Goal: Task Accomplishment & Management: Manage account settings

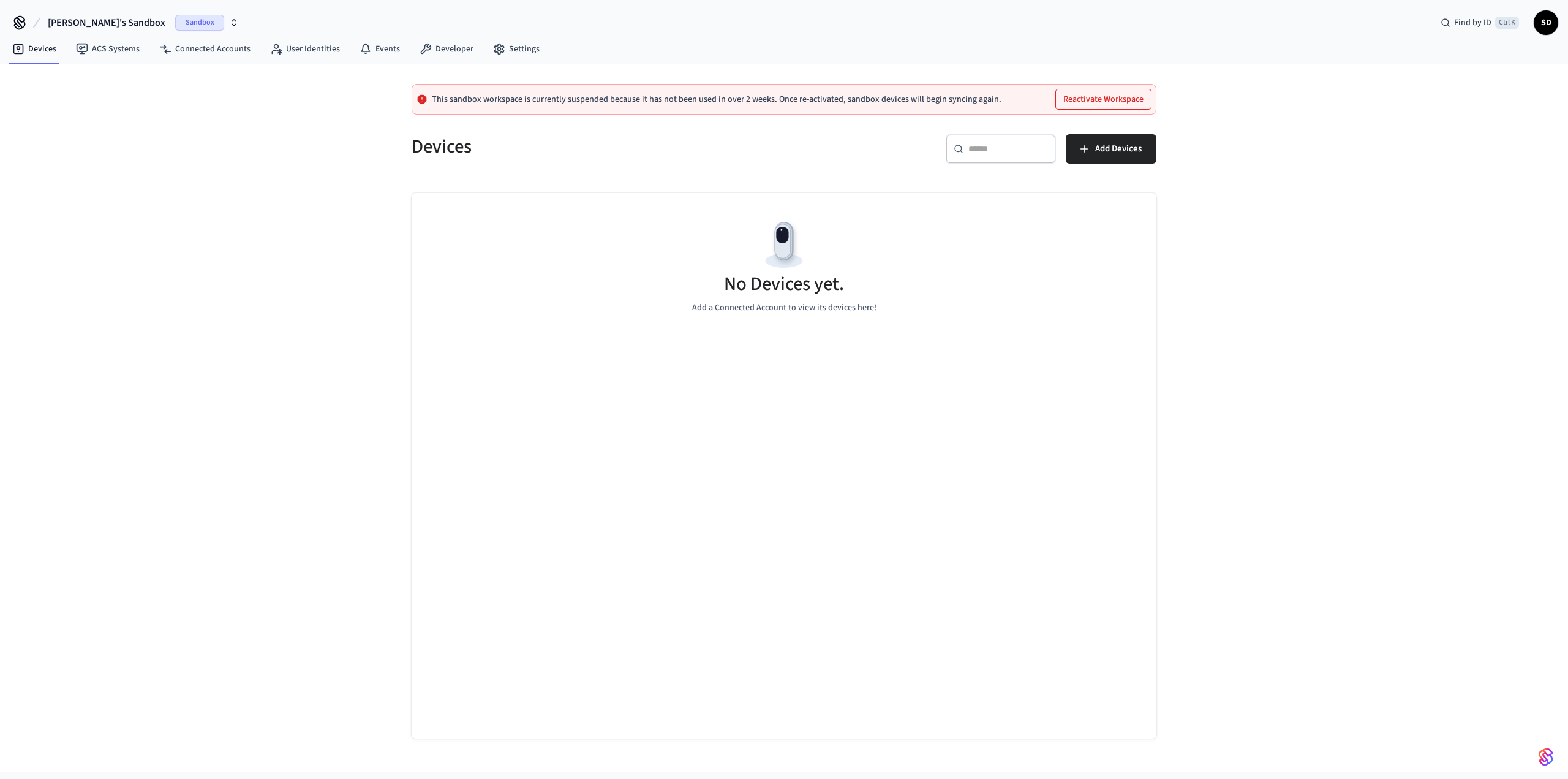
drag, startPoint x: 184, startPoint y: 16, endPoint x: 162, endPoint y: 18, distance: 22.1
click at [183, 16] on span "Sandbox" at bounding box center [199, 22] width 49 height 16
click at [132, 81] on div "Paradise Golf Production" at bounding box center [113, 78] width 167 height 16
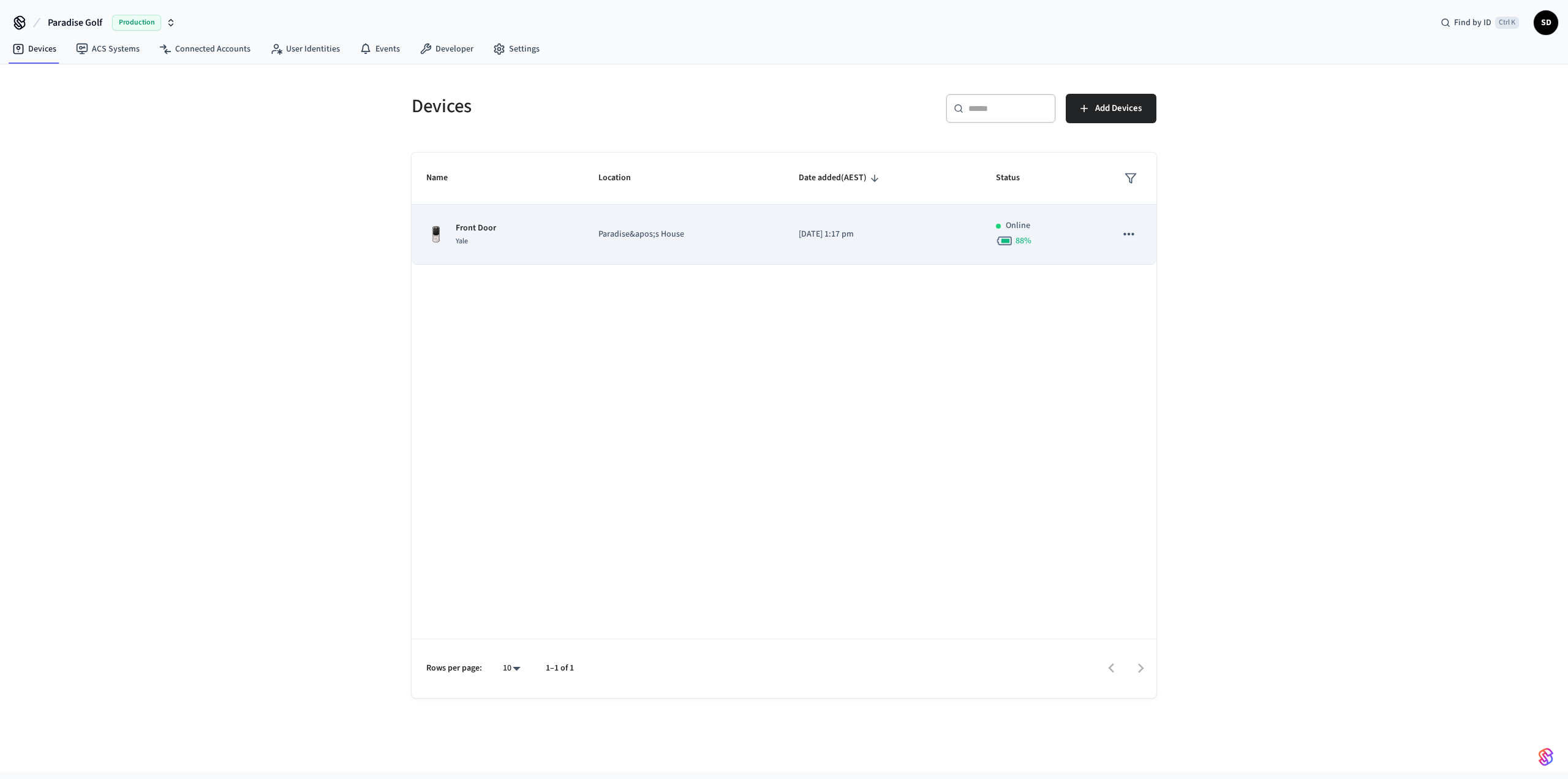
click at [503, 216] on td "Front Door Yale" at bounding box center [498, 234] width 172 height 60
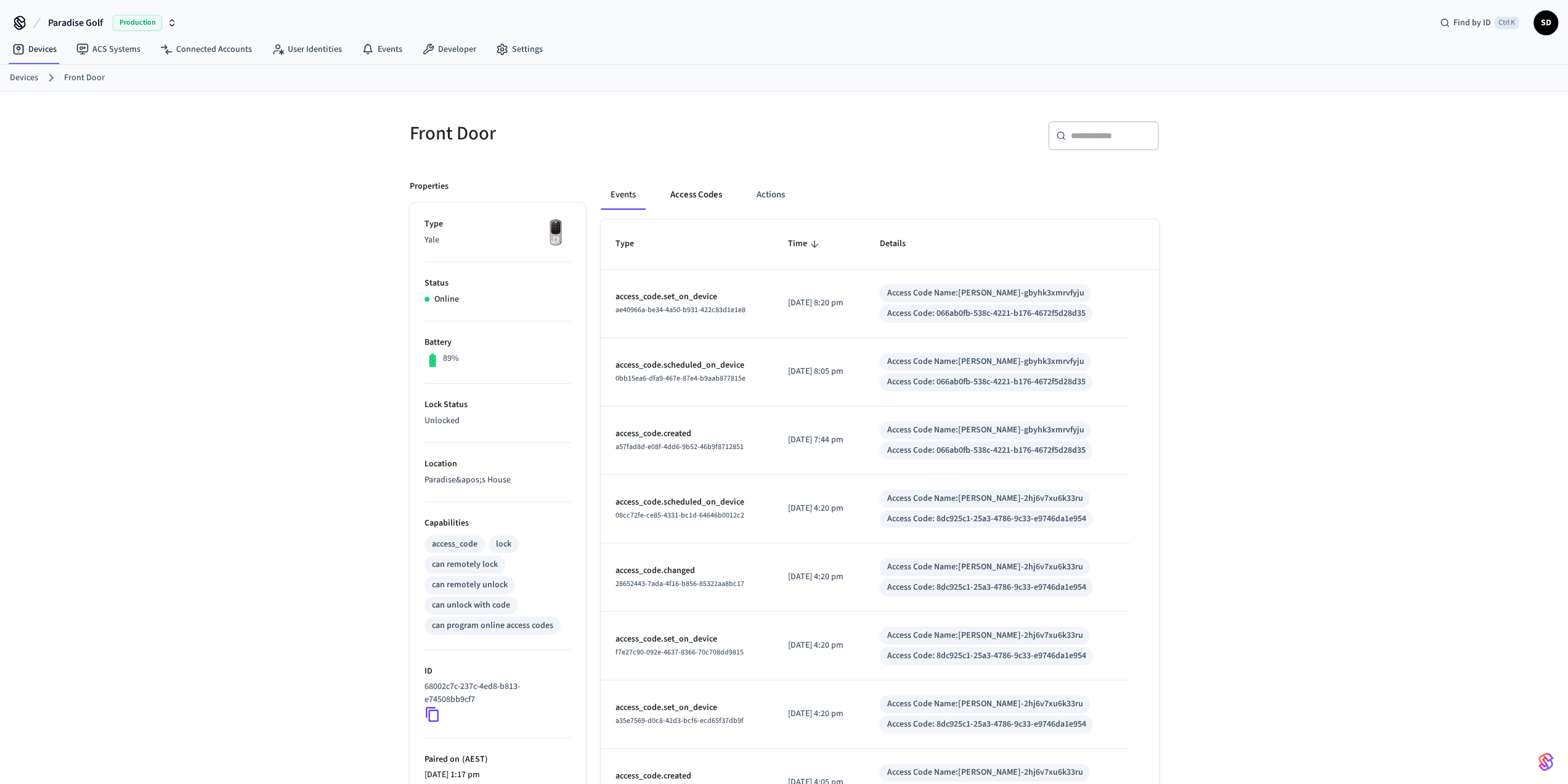
click at [698, 182] on button "Access Codes" at bounding box center [696, 195] width 72 height 30
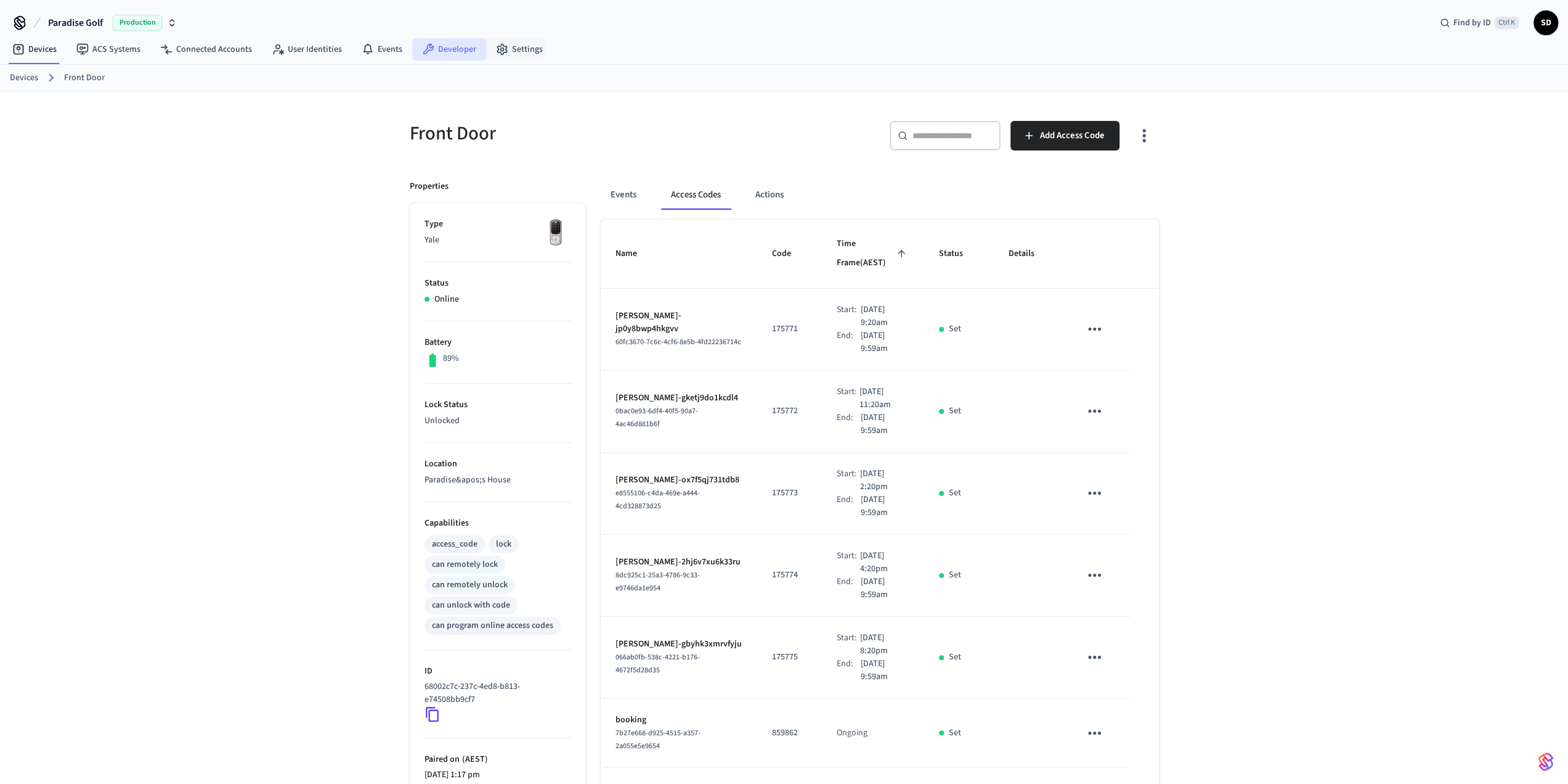
click at [444, 48] on link "Developer" at bounding box center [449, 49] width 74 height 22
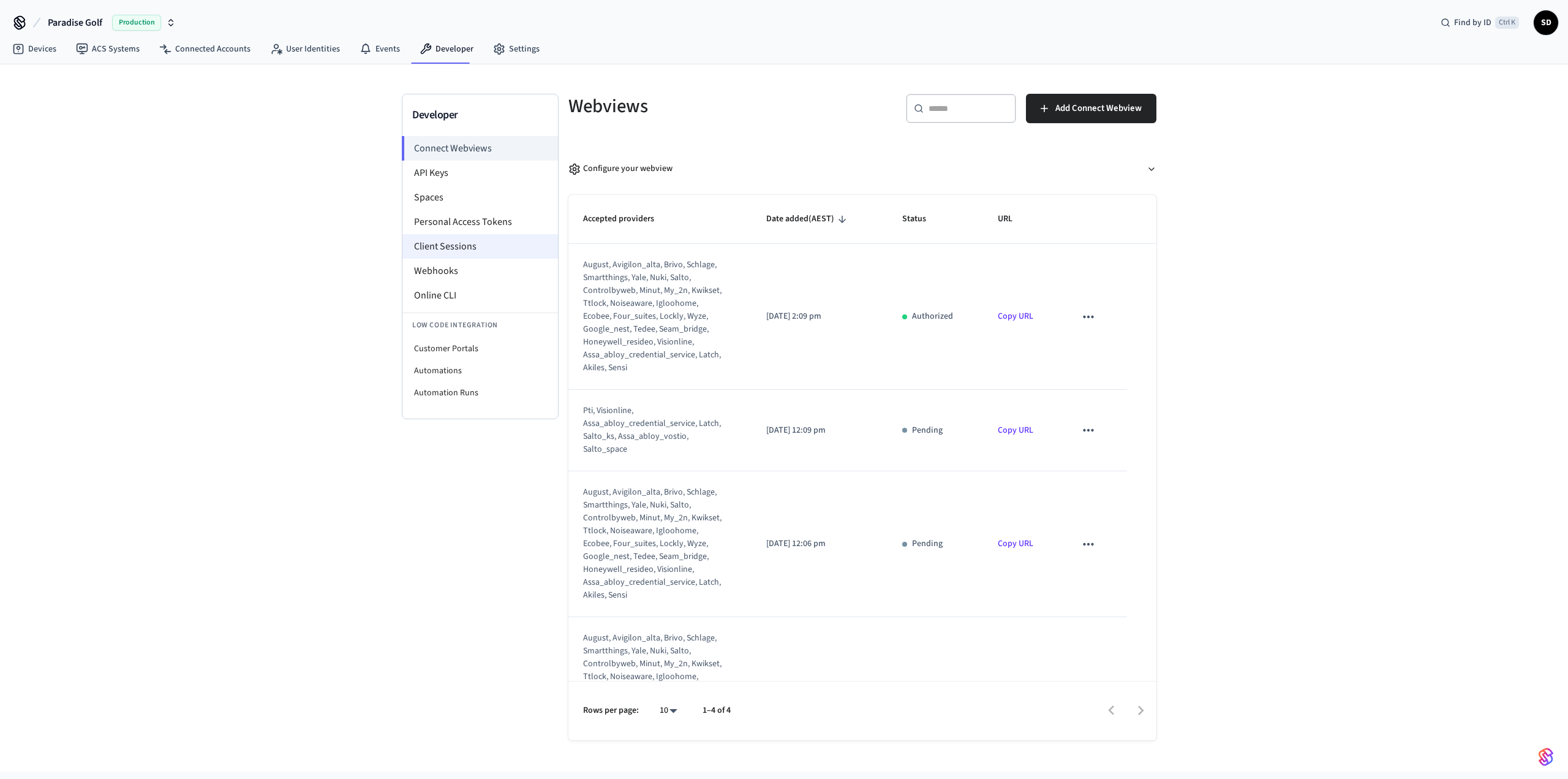
click at [467, 246] on li "Client Sessions" at bounding box center [480, 246] width 155 height 24
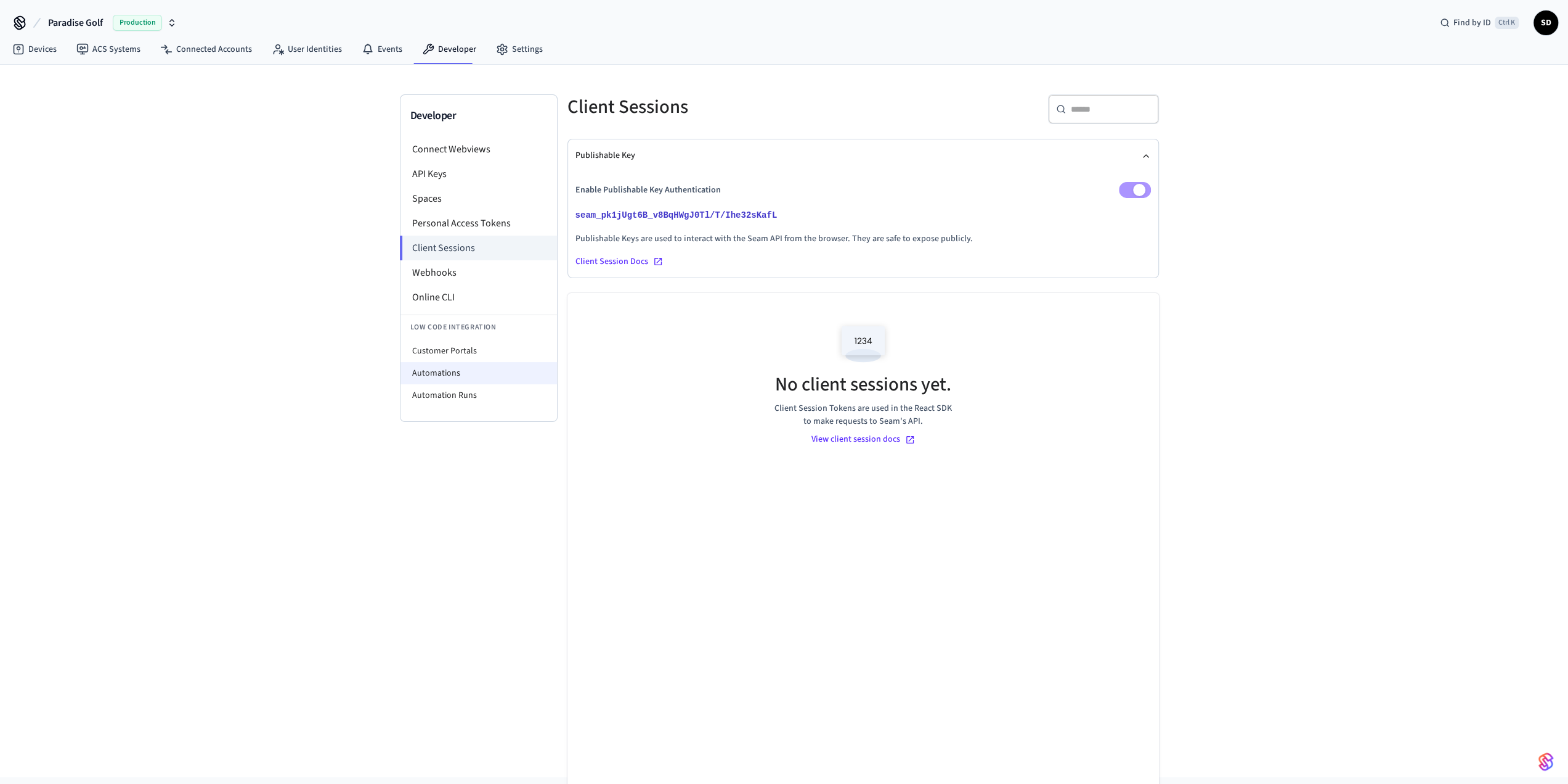
click at [482, 377] on li "Automations" at bounding box center [478, 373] width 156 height 22
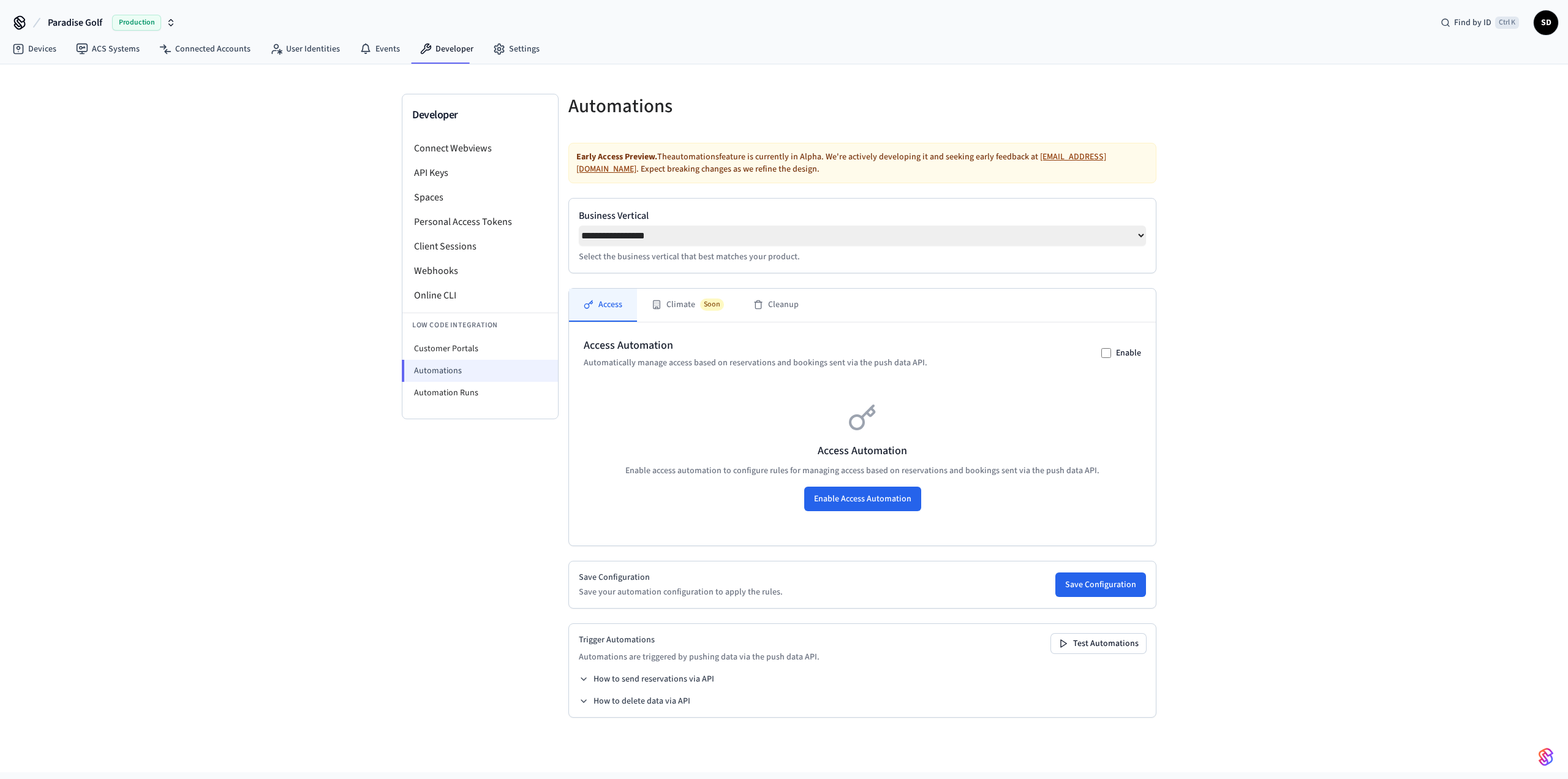
select select "**********"
click at [642, 685] on button "How to send reservations via API" at bounding box center [647, 678] width 135 height 12
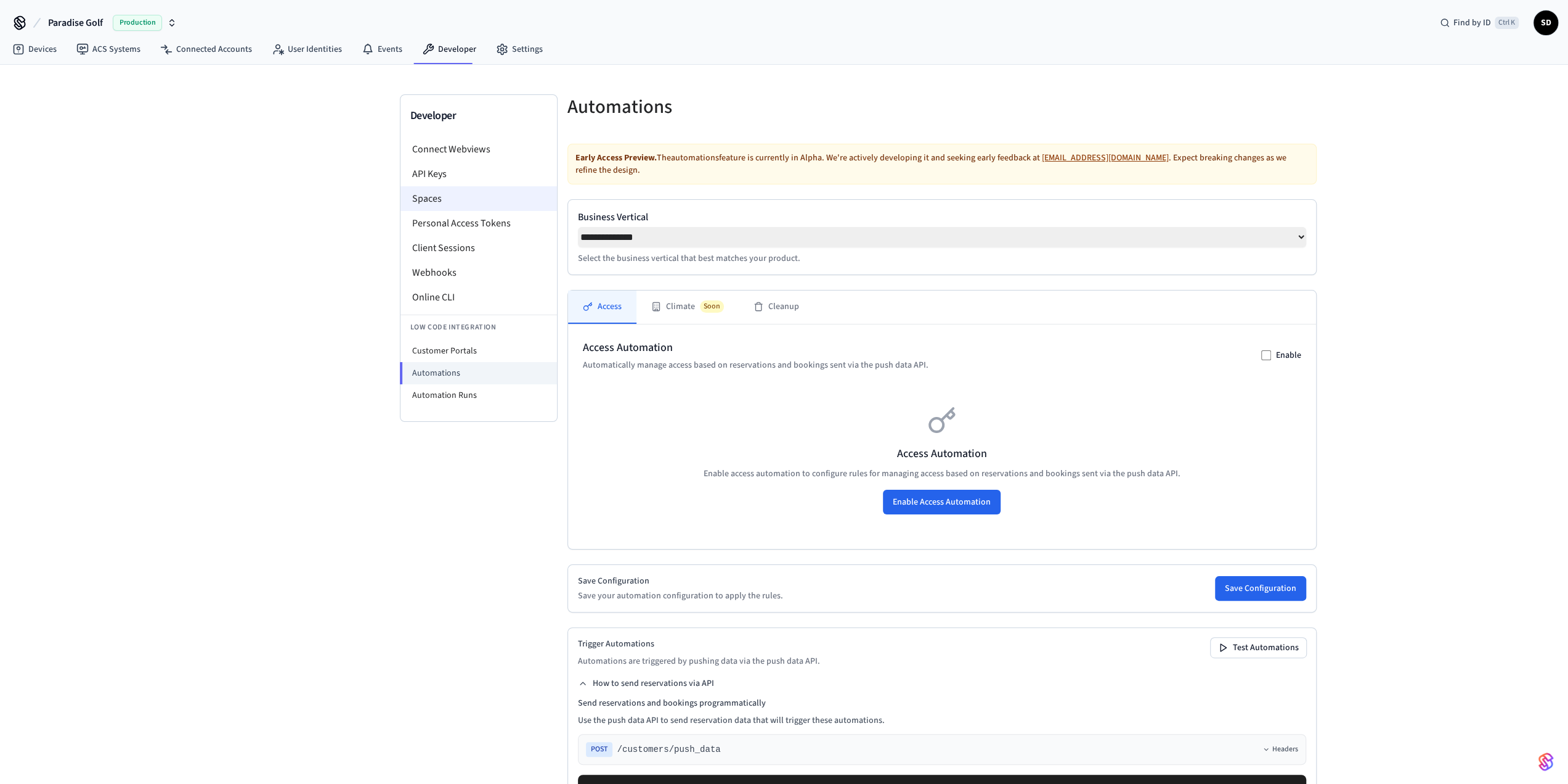
click at [476, 189] on li "Spaces" at bounding box center [478, 198] width 156 height 24
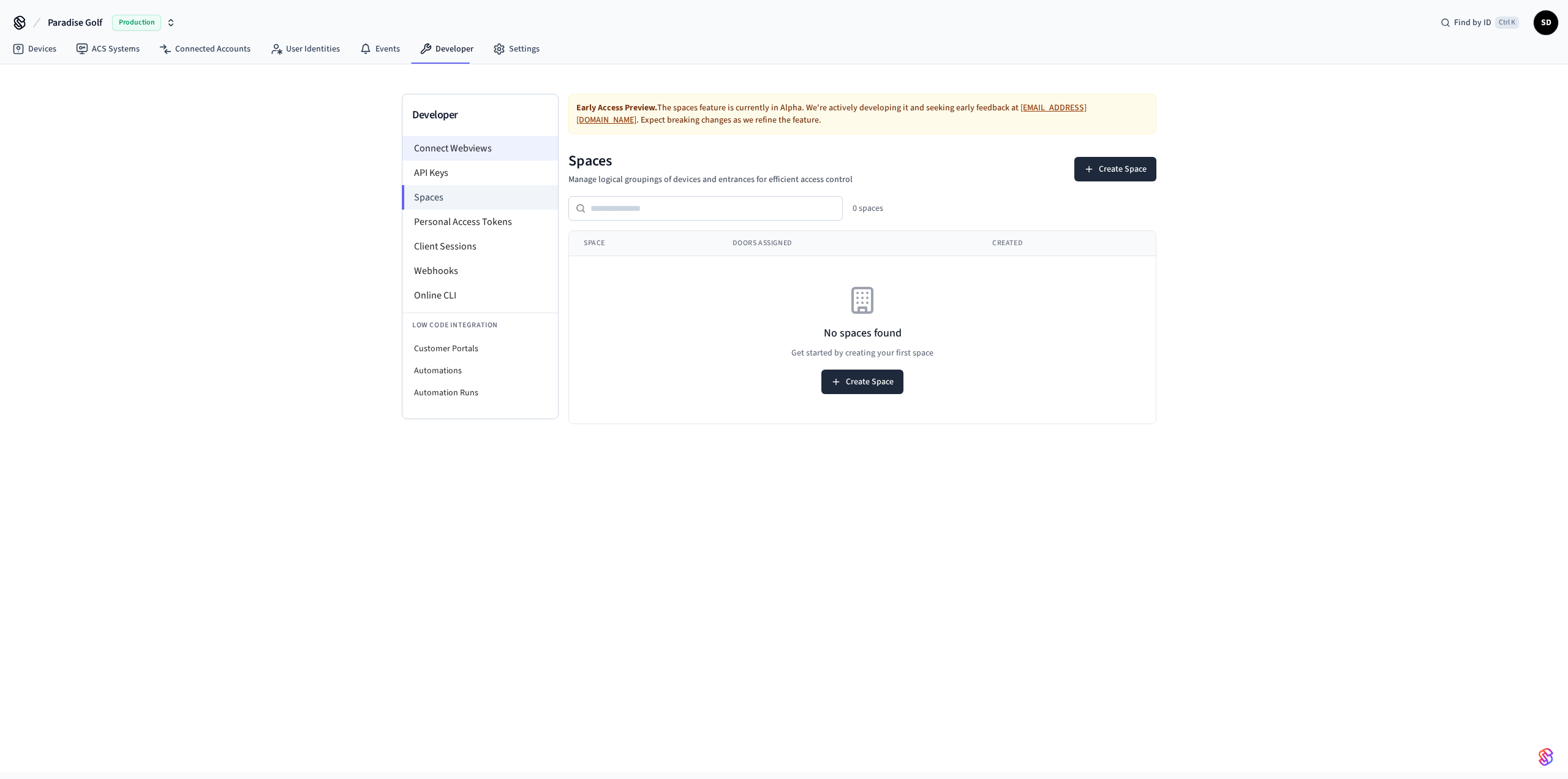
click at [491, 156] on li "Connect Webviews" at bounding box center [480, 148] width 155 height 24
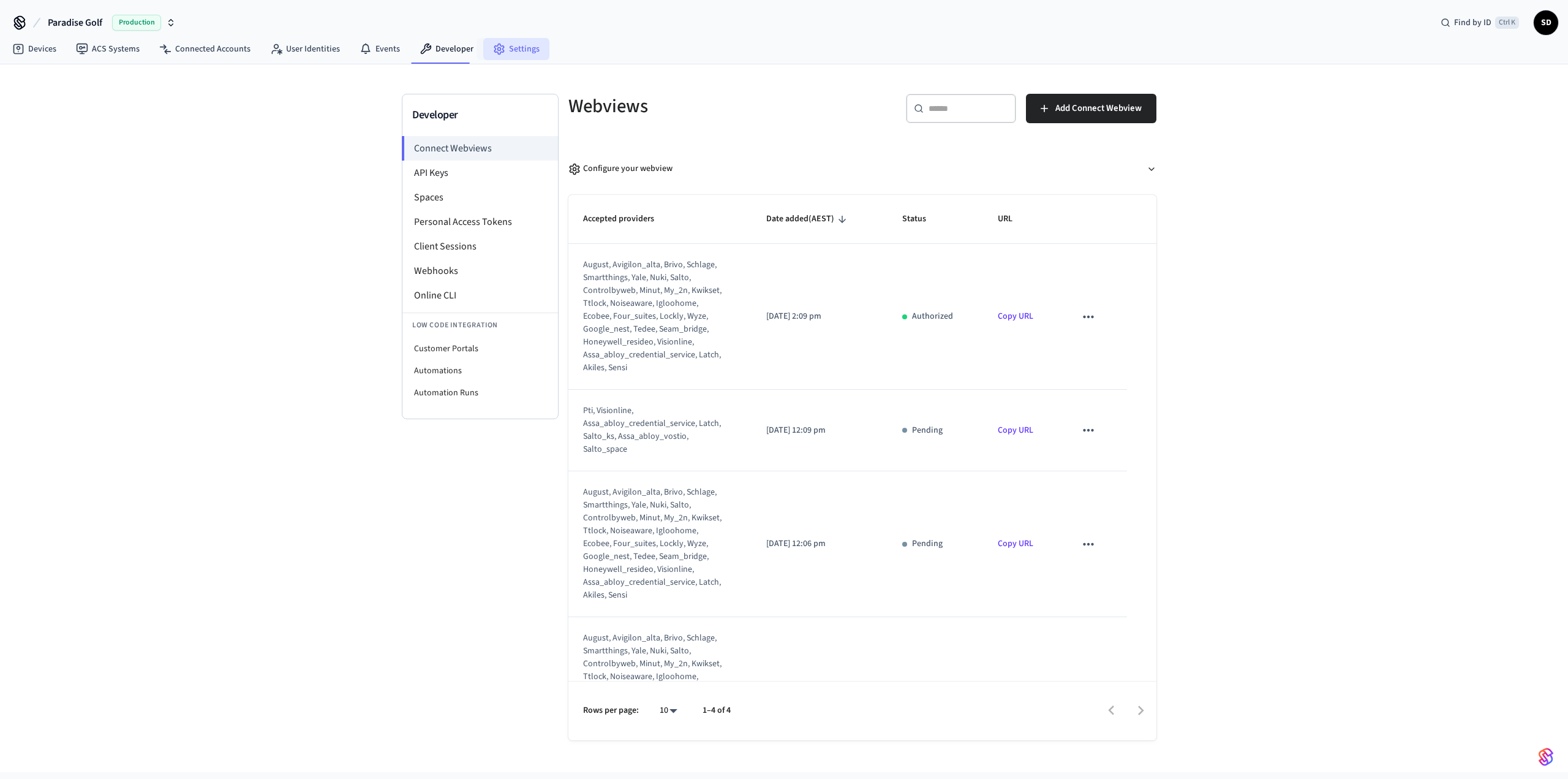
click at [496, 46] on icon at bounding box center [499, 48] width 12 height 12
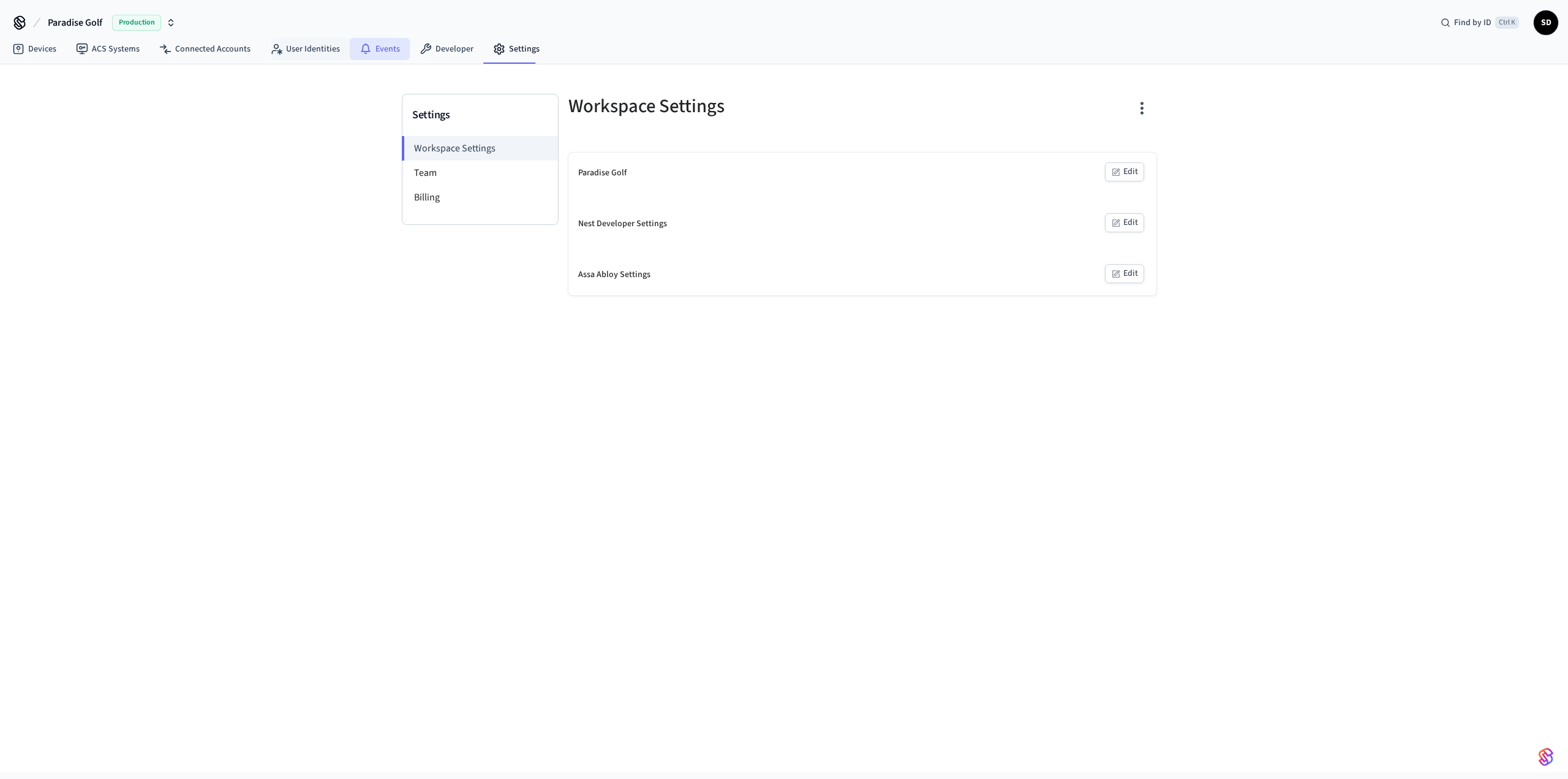
click at [365, 48] on icon at bounding box center [365, 48] width 12 height 12
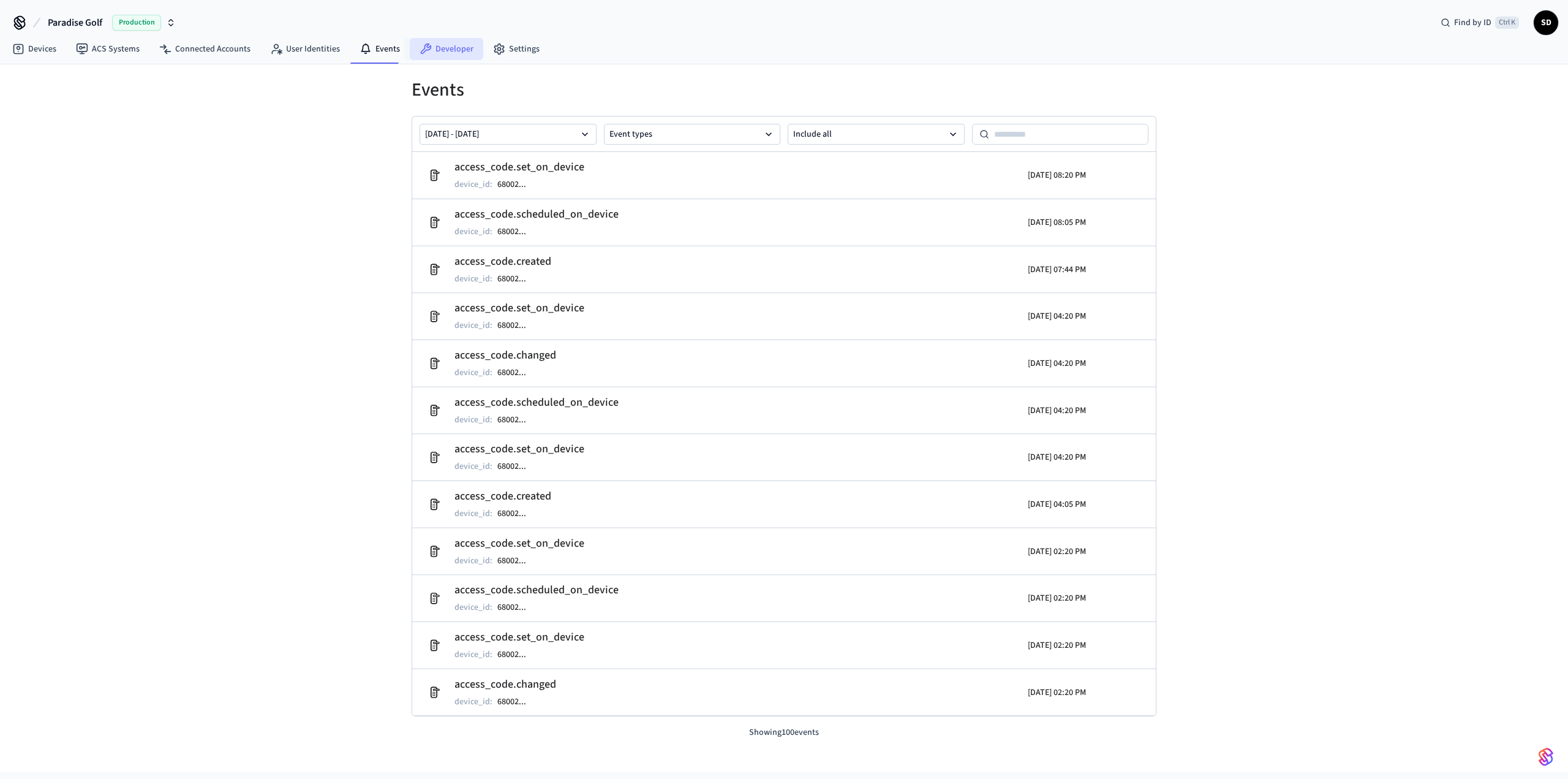
click at [439, 46] on link "Developer" at bounding box center [446, 49] width 73 height 22
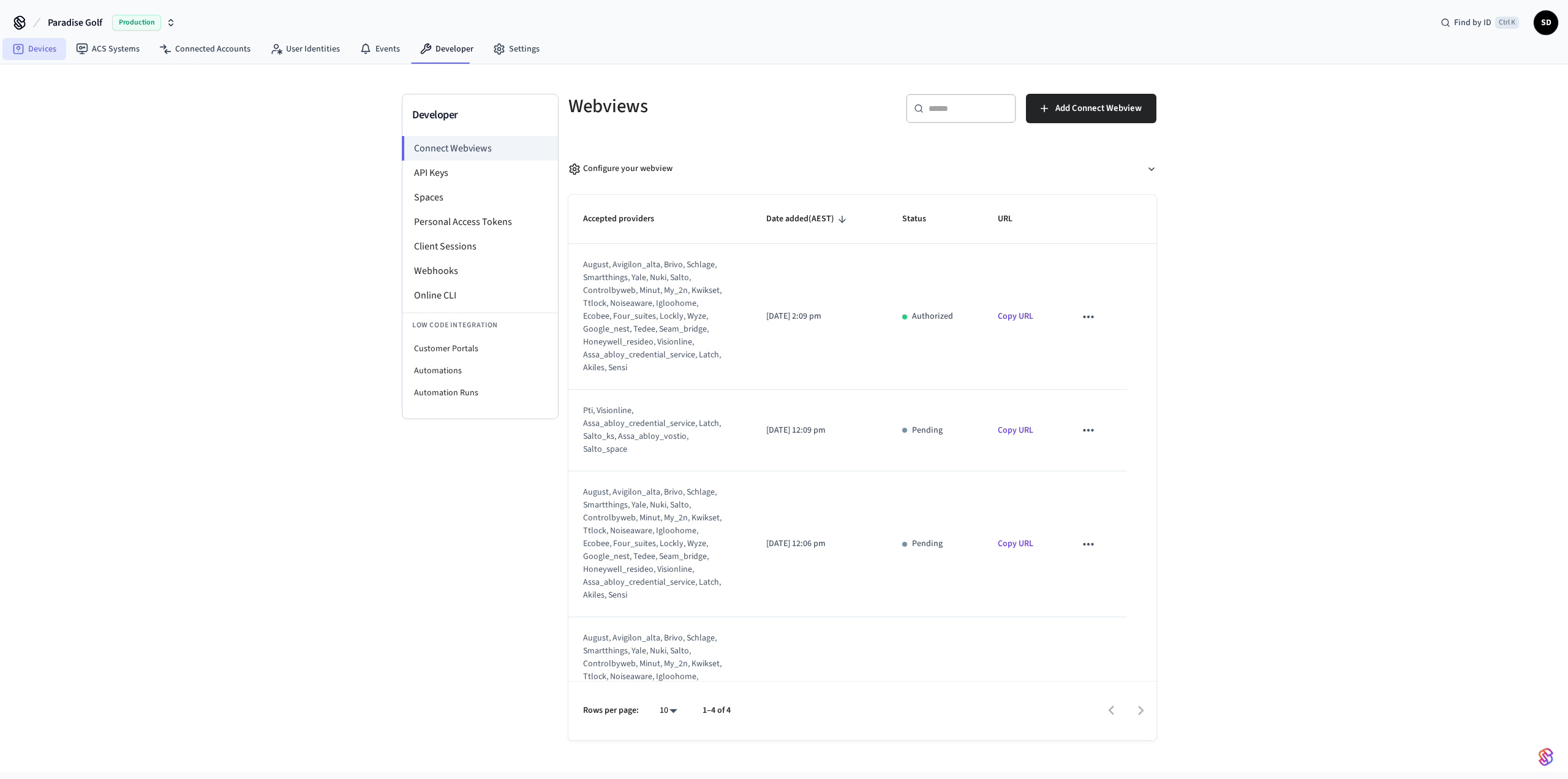
click at [53, 48] on link "Devices" at bounding box center [34, 49] width 64 height 22
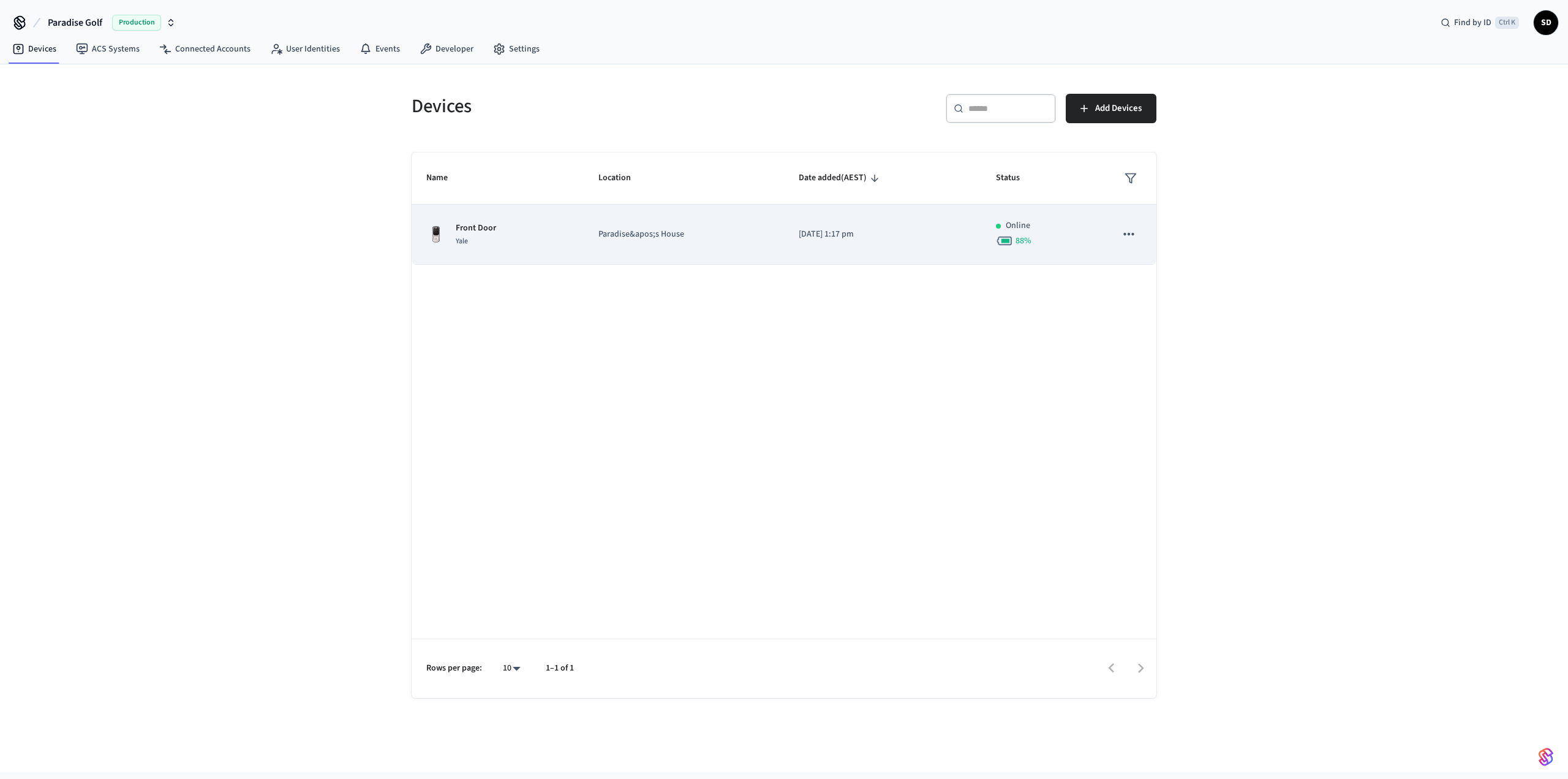
click at [606, 219] on td "Paradise&apos;s House" at bounding box center [684, 234] width 201 height 60
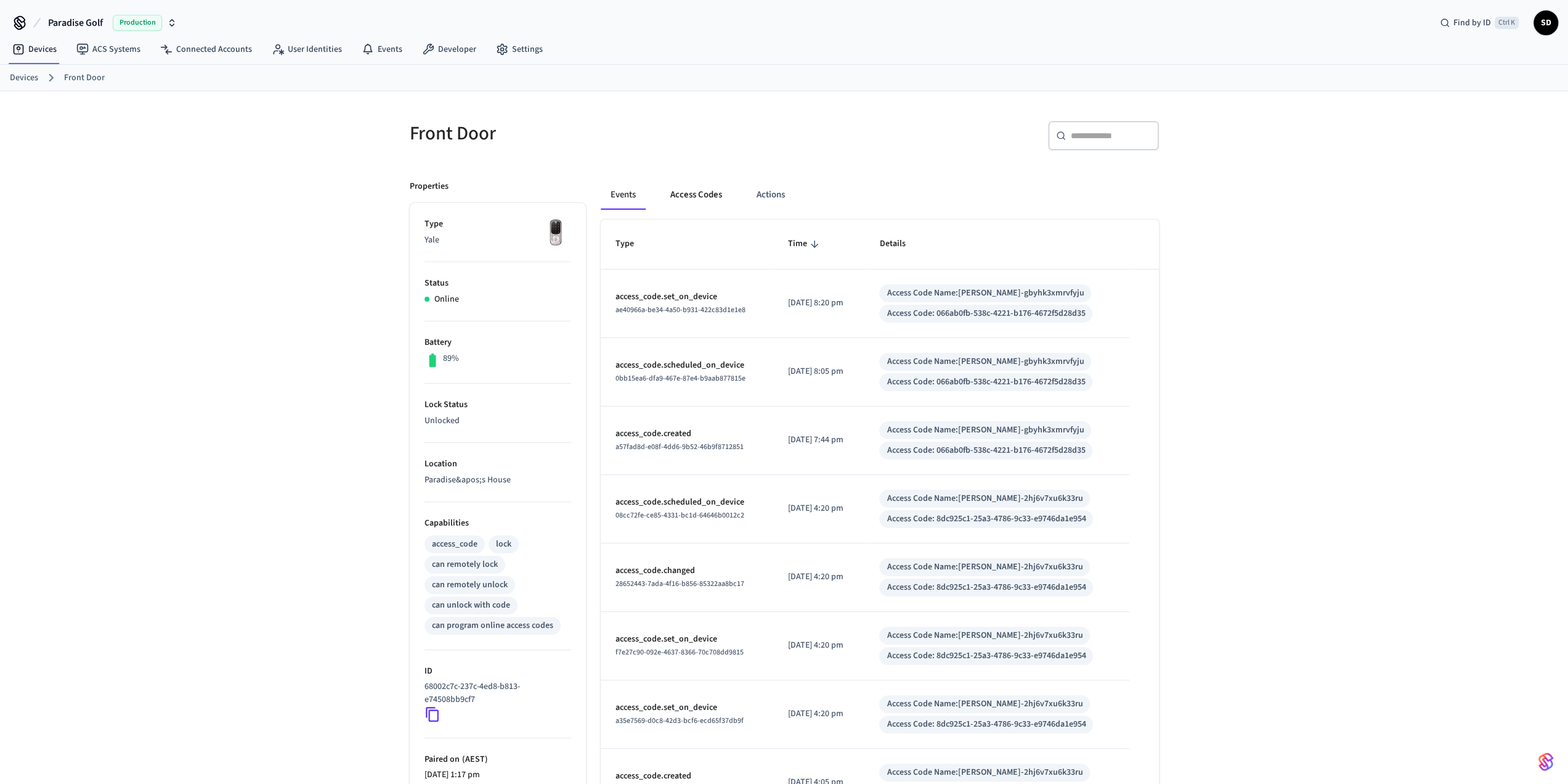
click at [706, 191] on button "Access Codes" at bounding box center [696, 195] width 72 height 30
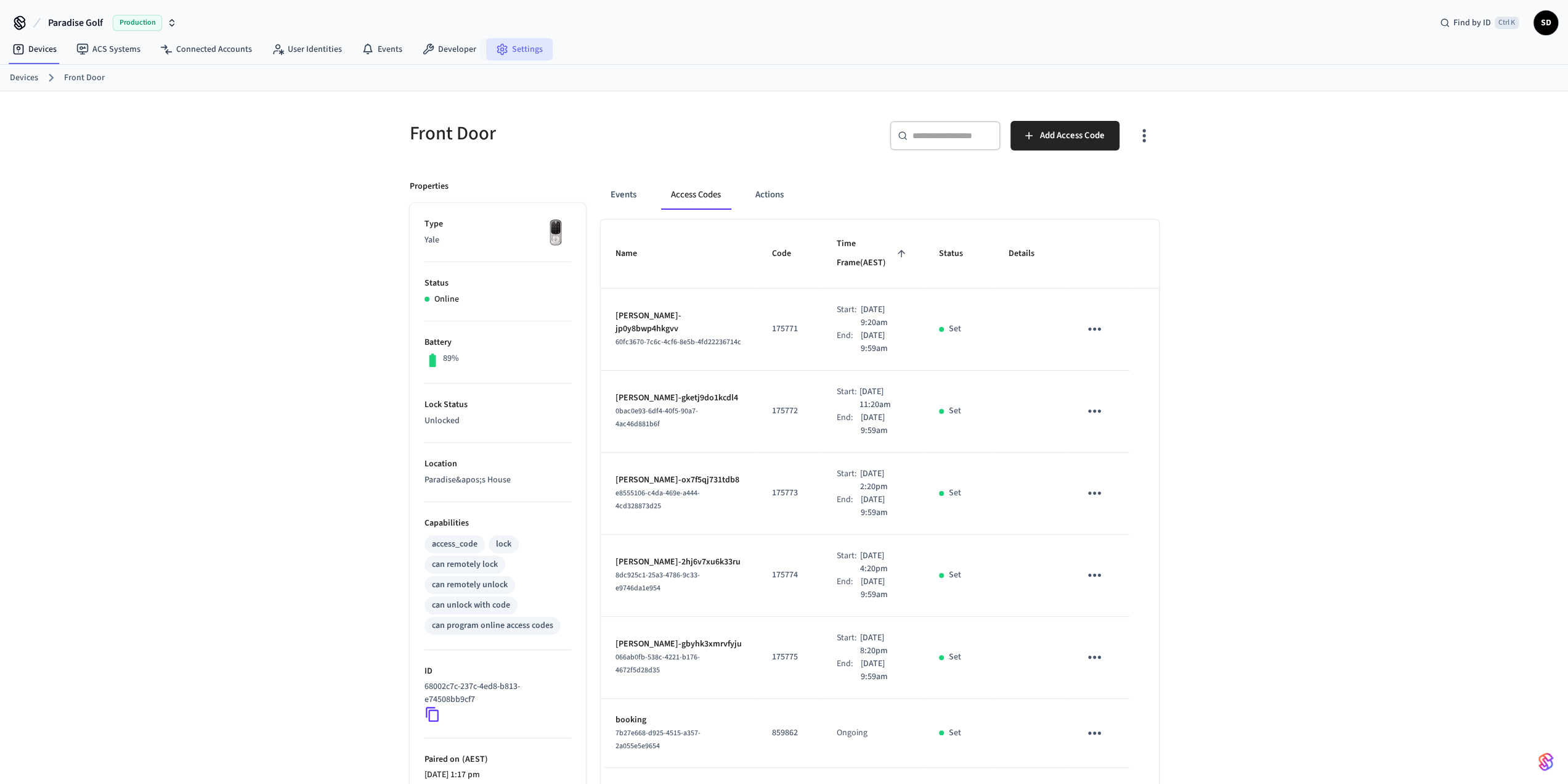
click at [486, 47] on link "Settings" at bounding box center [519, 49] width 67 height 22
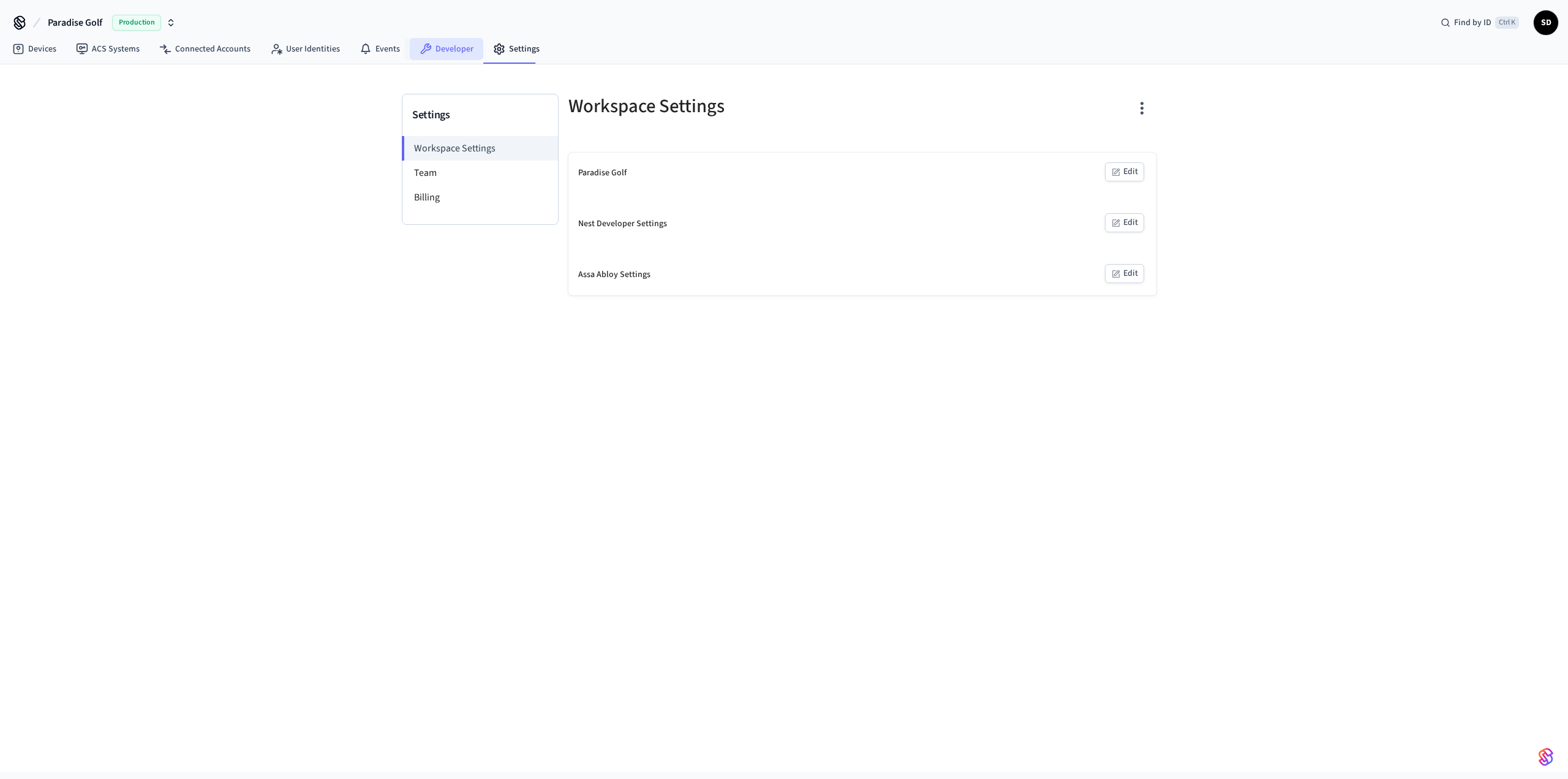
click at [439, 47] on link "Developer" at bounding box center [446, 49] width 73 height 22
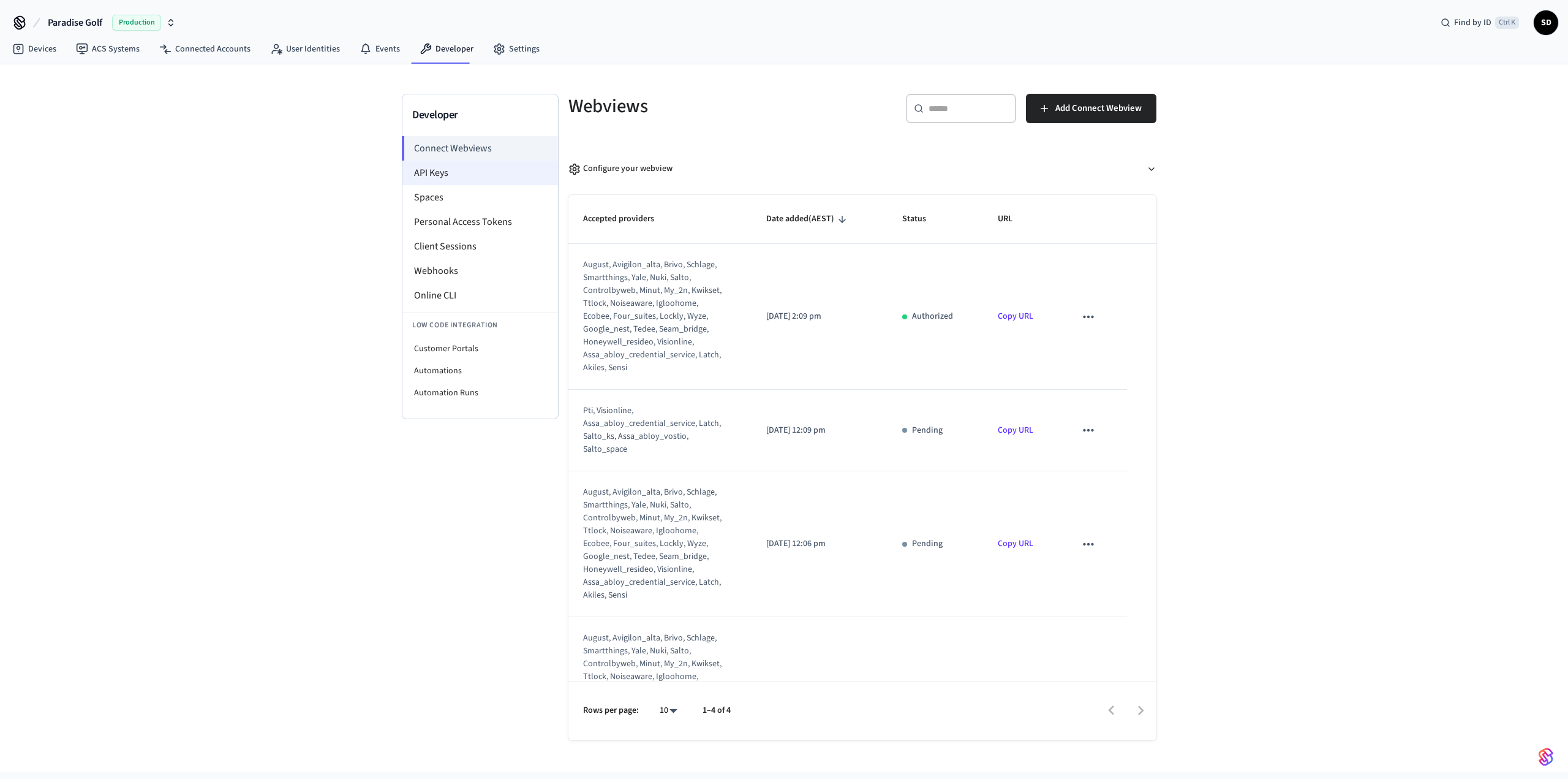
click at [440, 178] on li "API Keys" at bounding box center [480, 172] width 155 height 24
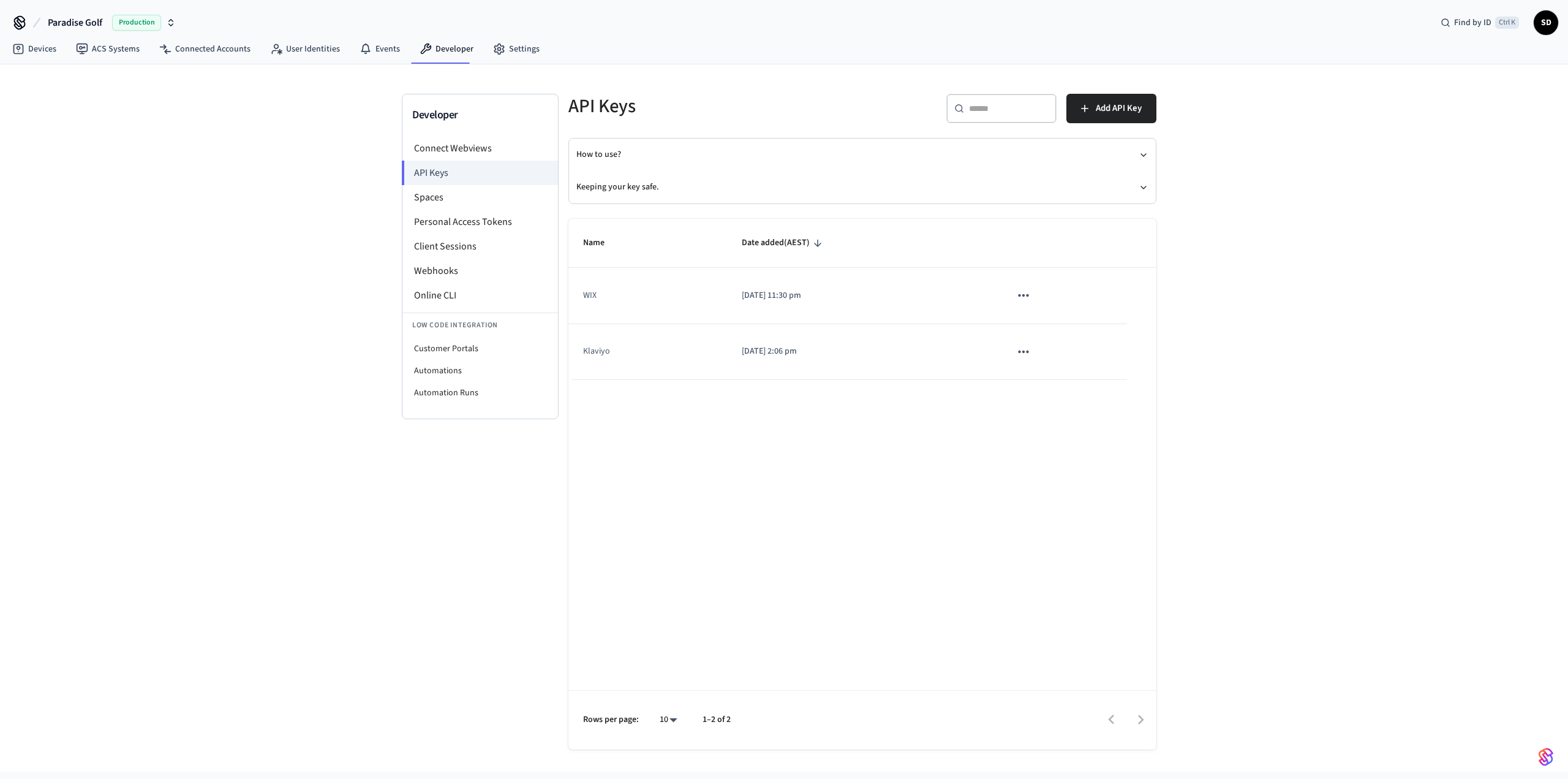
click at [1023, 299] on icon "sticky table" at bounding box center [1023, 295] width 16 height 16
drag, startPoint x: 1374, startPoint y: 309, endPoint x: 1306, endPoint y: 1, distance: 315.4
click at [1374, 308] on div at bounding box center [784, 390] width 1568 height 779
click at [1097, 108] on span "Add API Key" at bounding box center [1119, 108] width 46 height 16
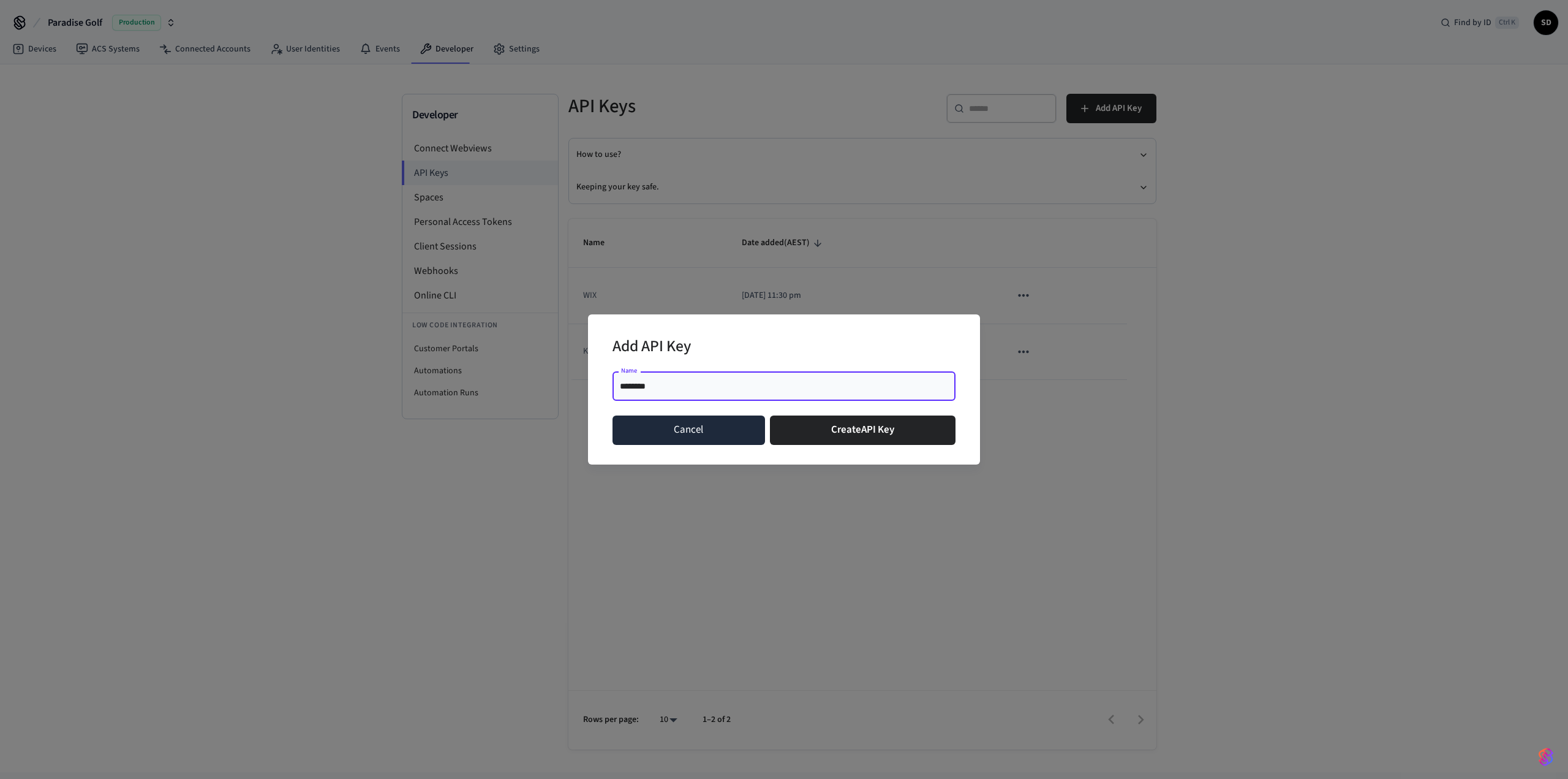
type input "*******"
click at [636, 438] on button "Cancel" at bounding box center [688, 430] width 153 height 30
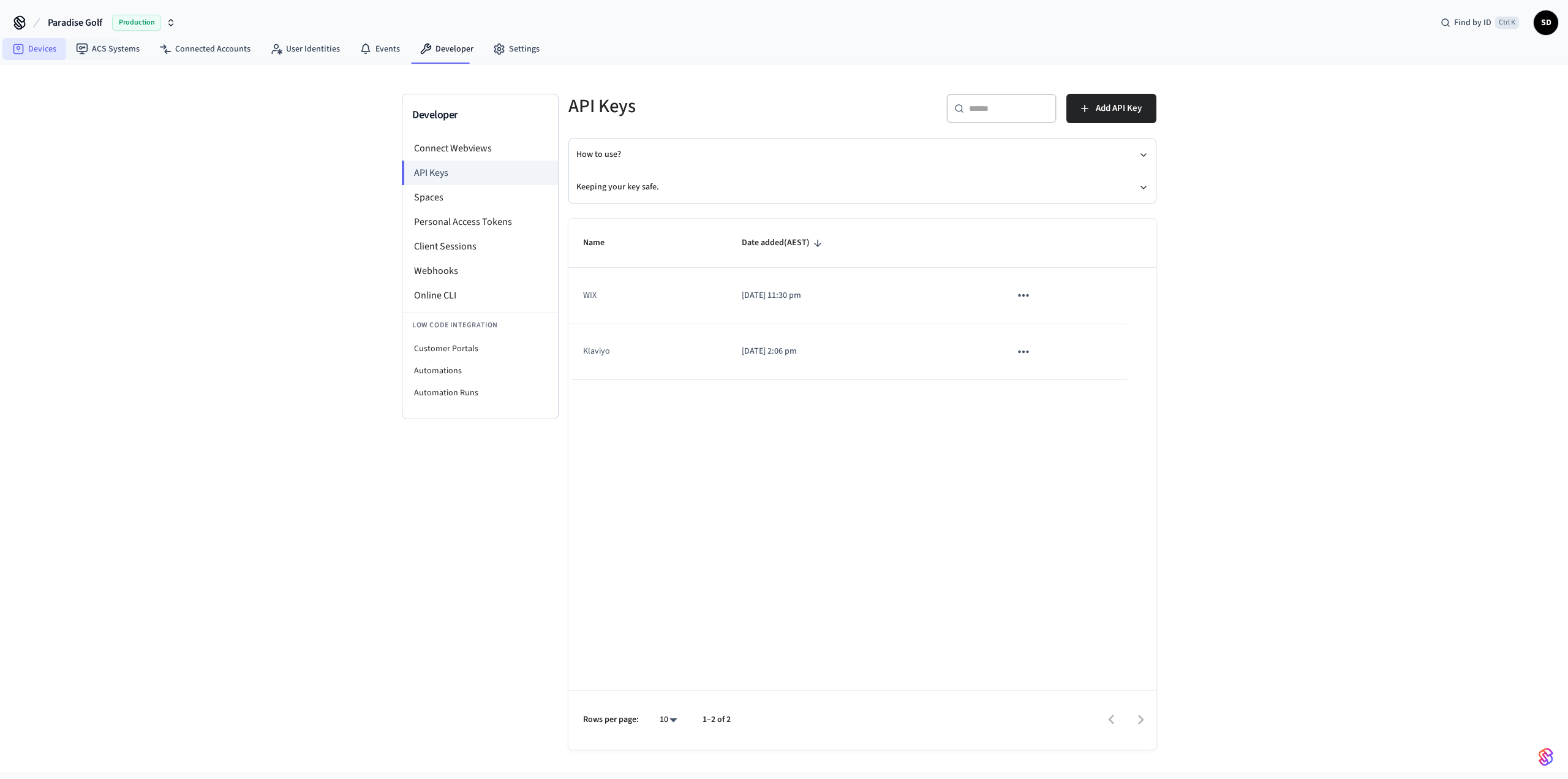
click at [39, 50] on link "Devices" at bounding box center [34, 49] width 64 height 22
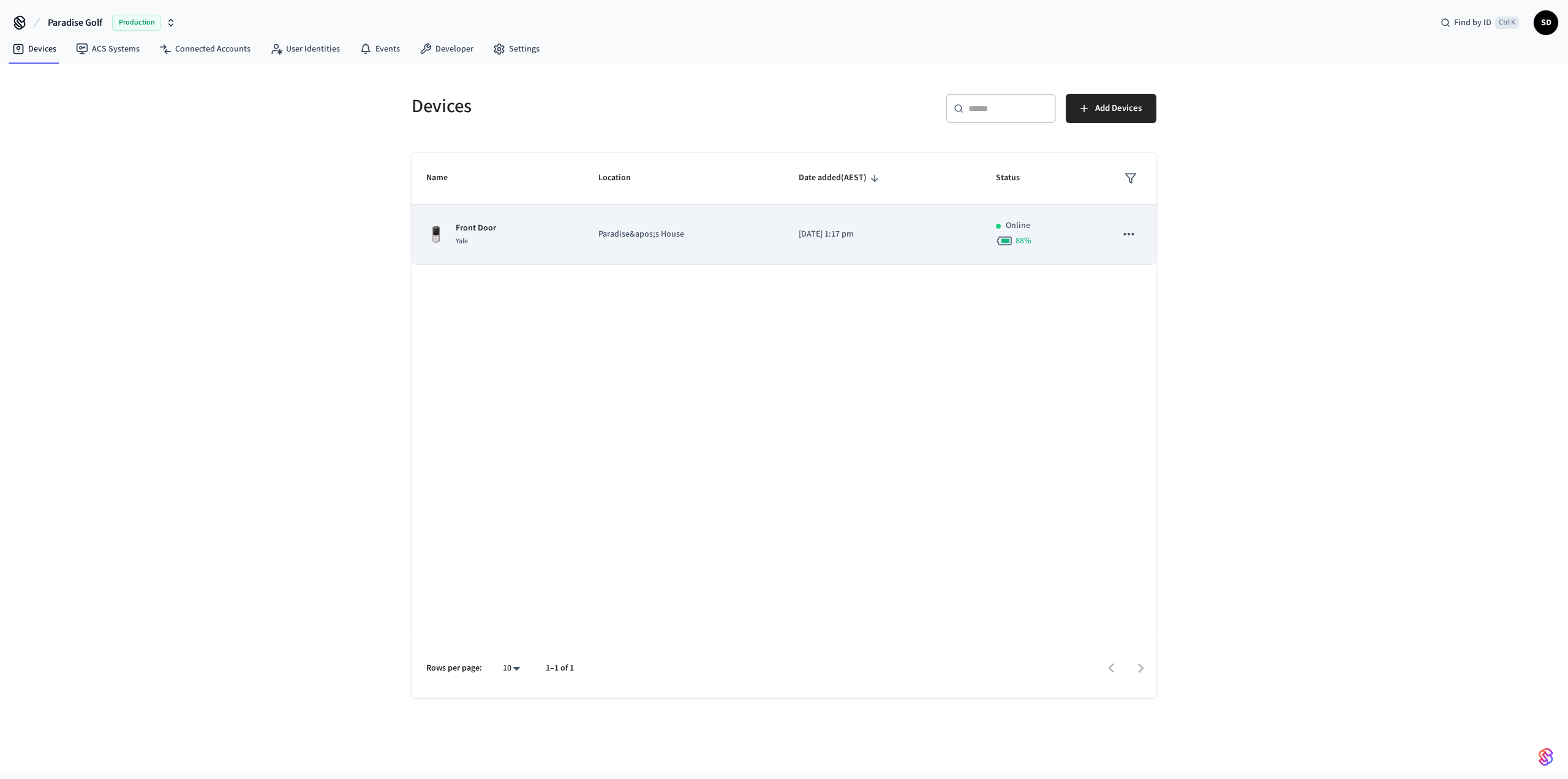
click at [564, 239] on div "Front Door Yale" at bounding box center [498, 235] width 142 height 26
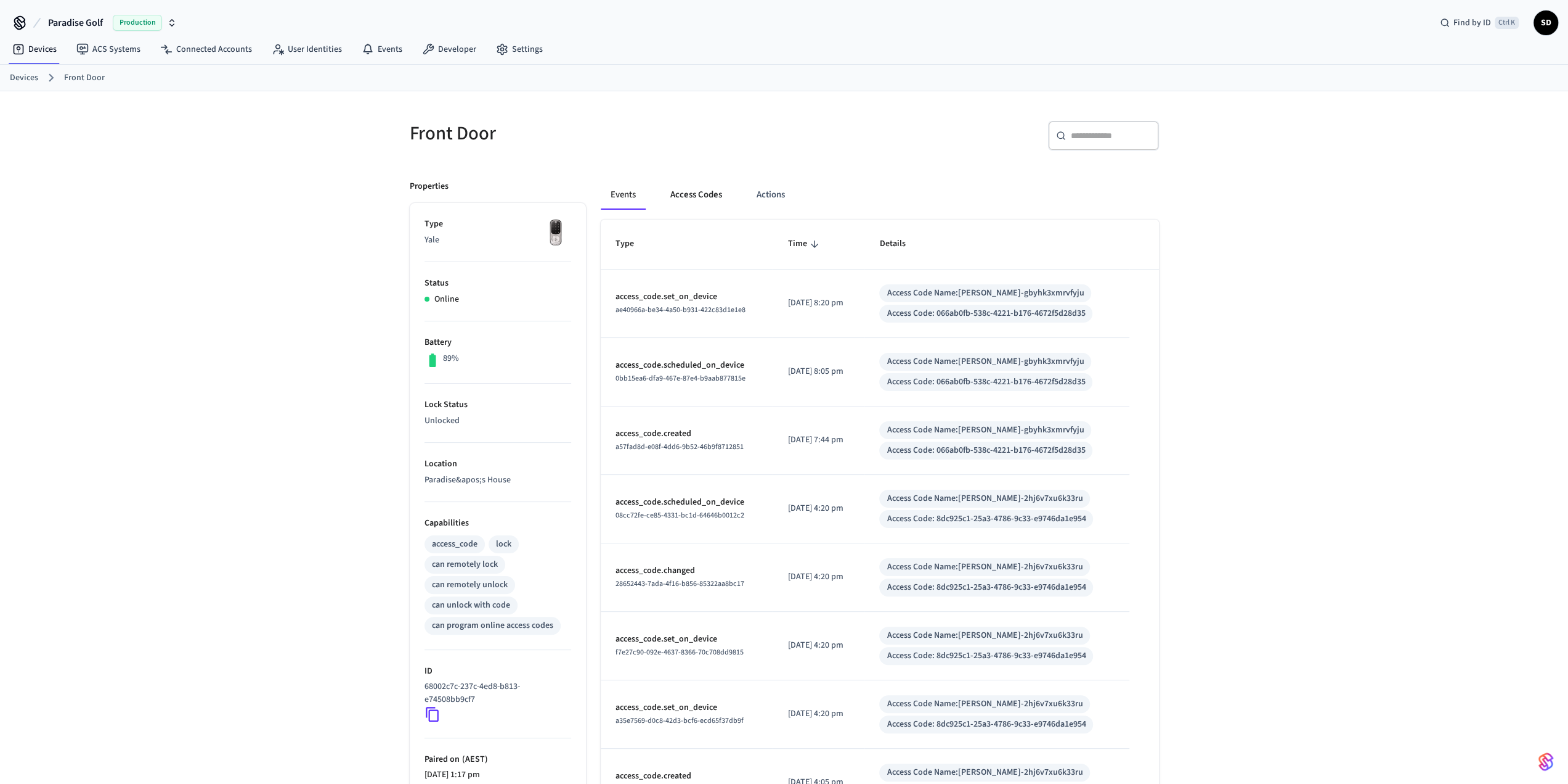
click at [687, 195] on button "Access Codes" at bounding box center [696, 195] width 72 height 30
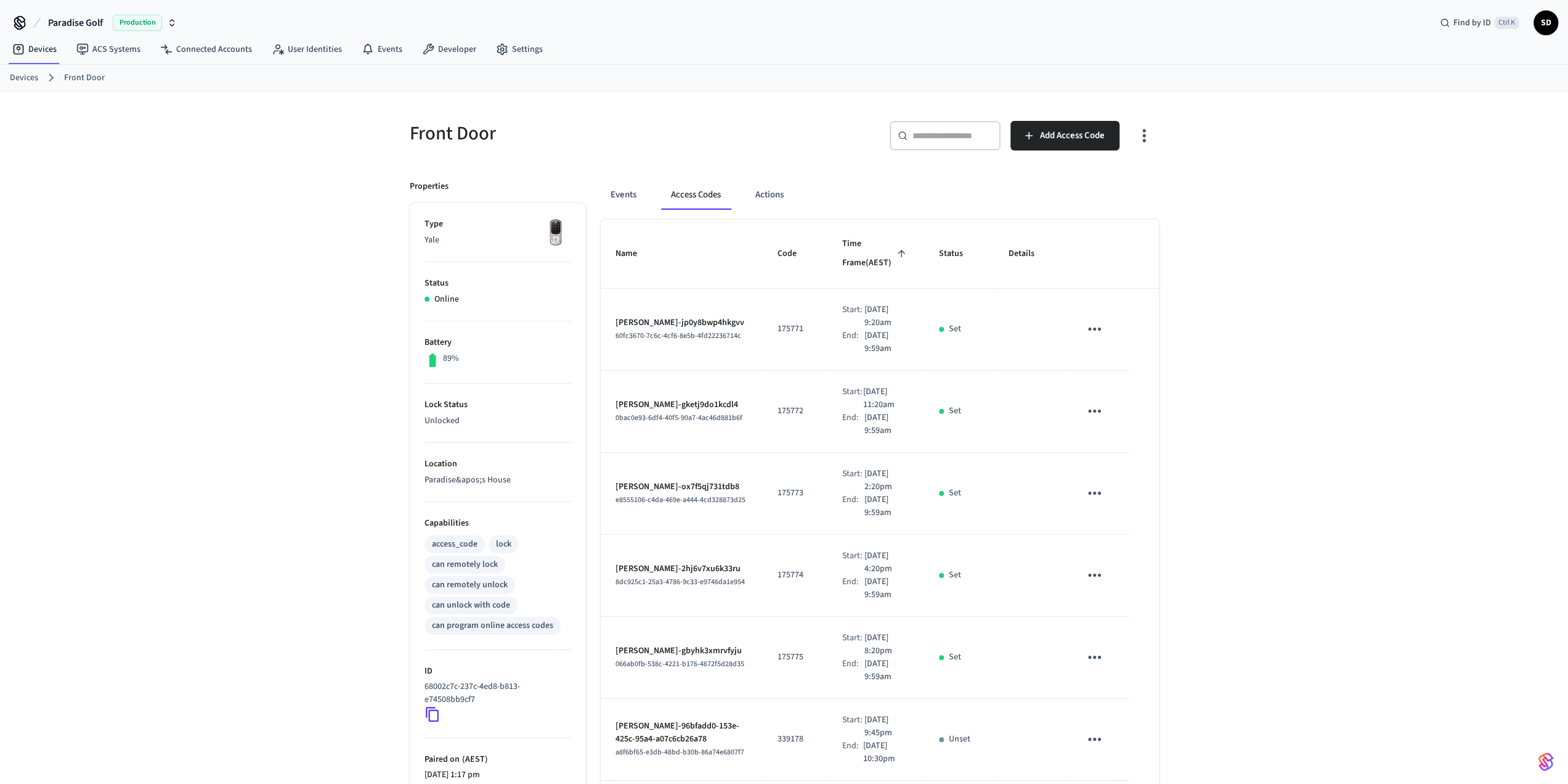
scroll to position [128, 0]
